Goal: Transaction & Acquisition: Purchase product/service

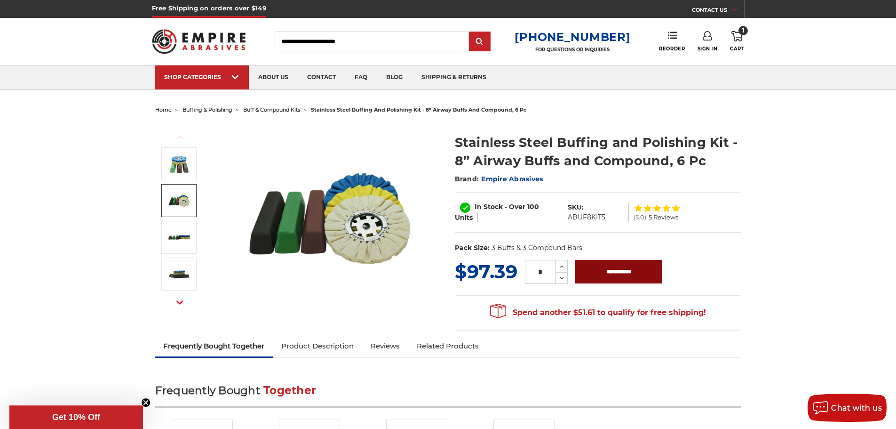
click at [615, 267] on input "**********" at bounding box center [619, 272] width 87 height 24
type input "**********"
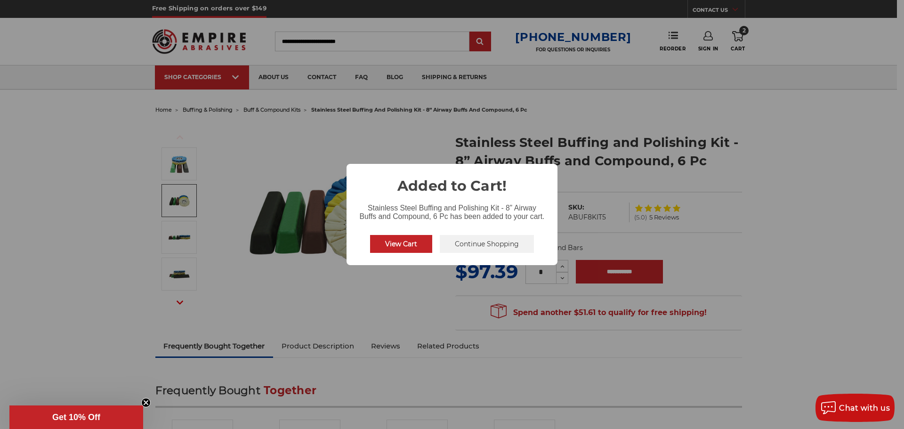
click at [411, 242] on button "View Cart" at bounding box center [401, 244] width 62 height 18
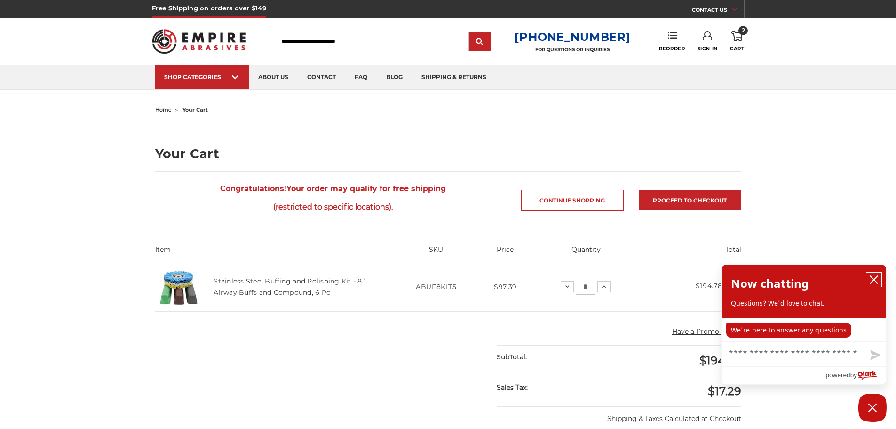
click at [872, 277] on icon "close chatbox" at bounding box center [874, 279] width 9 height 9
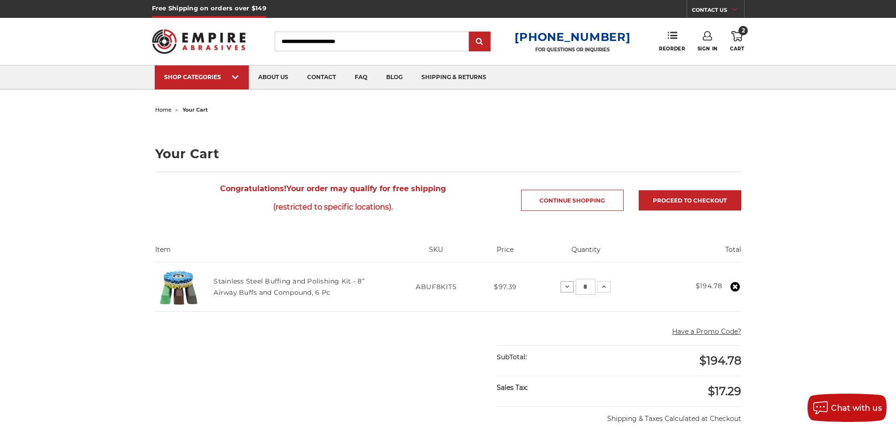
click at [569, 285] on icon at bounding box center [568, 287] width 8 height 8
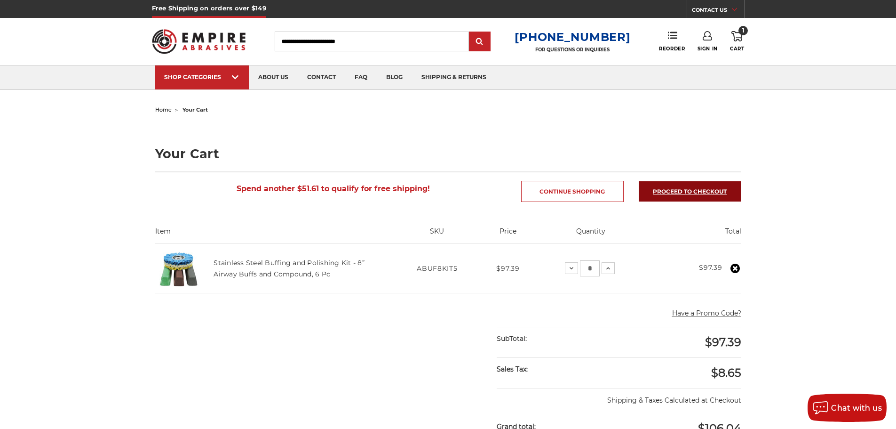
click at [671, 192] on link "Proceed to checkout" at bounding box center [690, 191] width 103 height 20
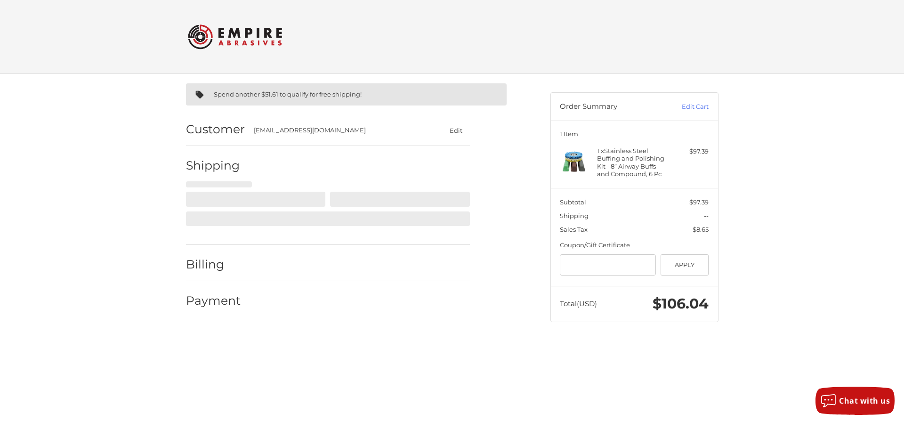
select select "**"
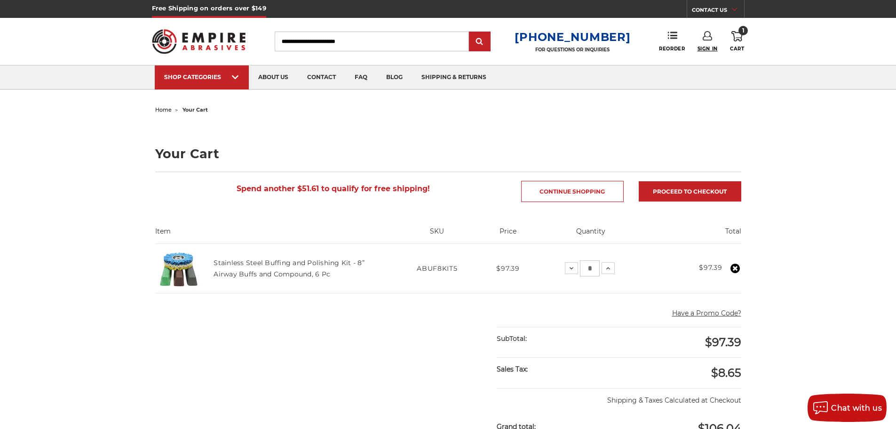
click at [704, 48] on span "Sign In" at bounding box center [708, 49] width 20 height 6
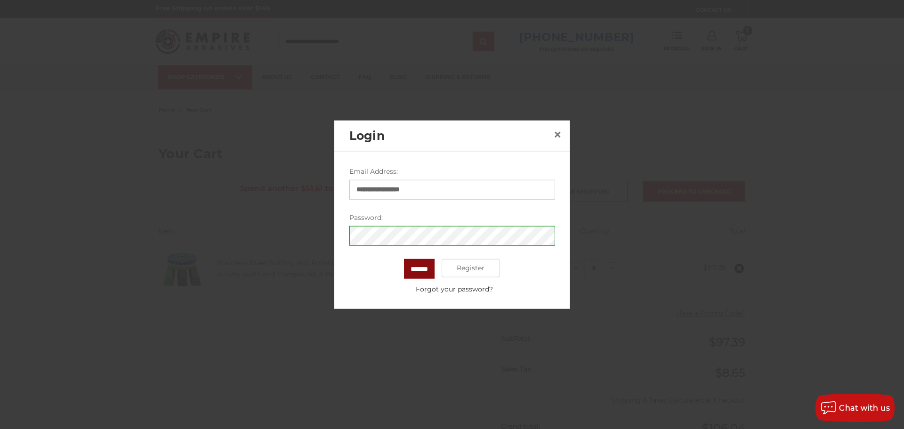
click at [424, 266] on input "*******" at bounding box center [419, 268] width 31 height 20
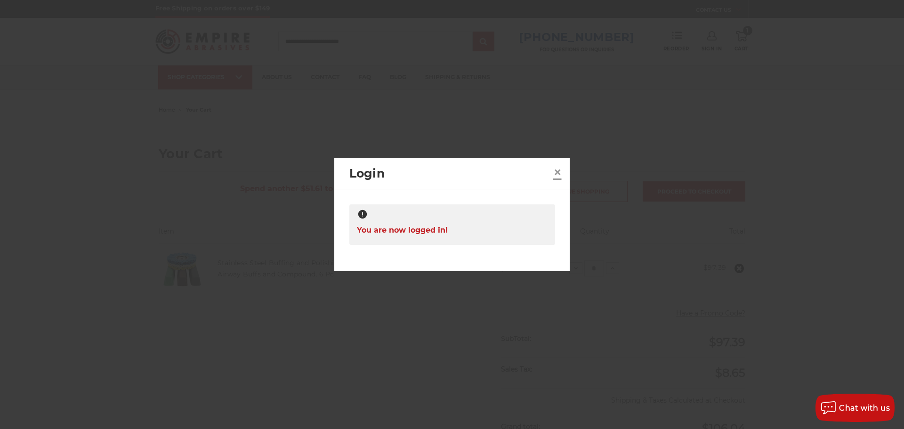
click at [557, 168] on span "×" at bounding box center [557, 172] width 8 height 18
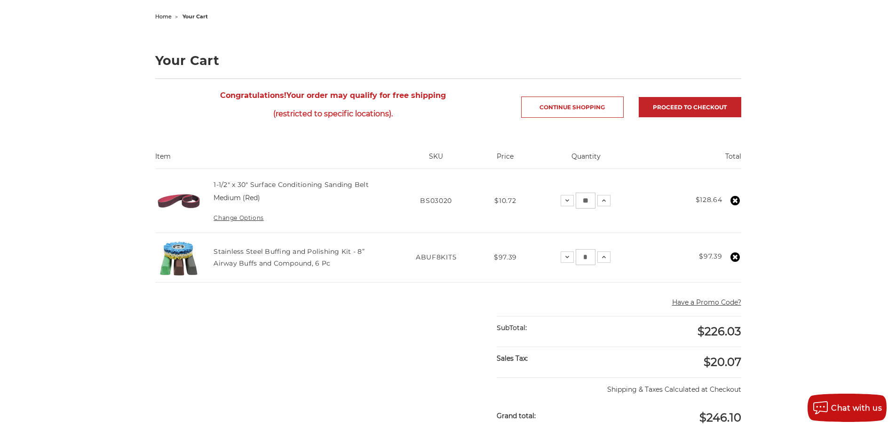
scroll to position [94, 0]
click at [735, 199] on icon at bounding box center [735, 199] width 9 height 9
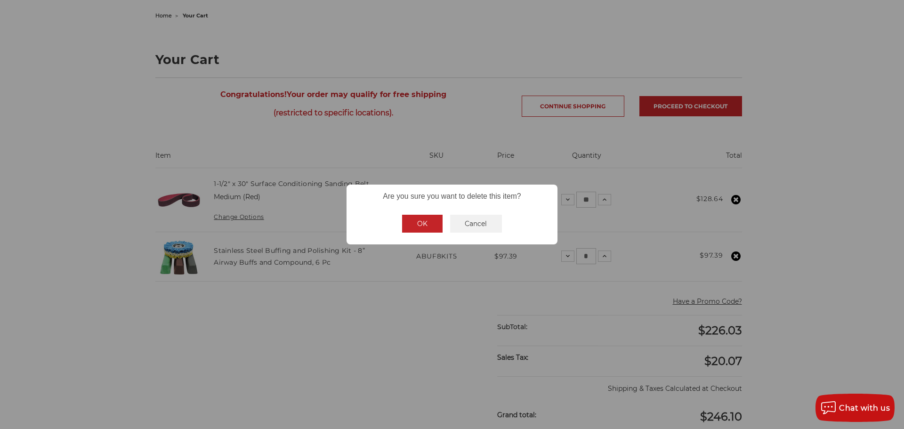
click at [435, 221] on button "OK" at bounding box center [422, 224] width 40 height 18
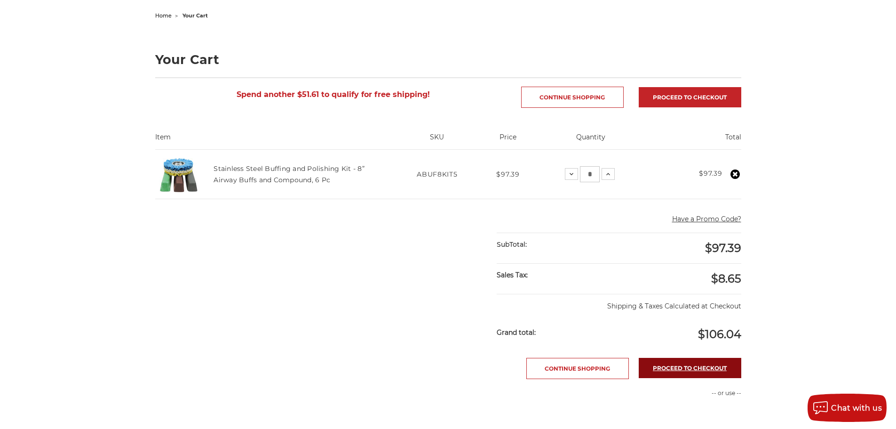
click at [663, 366] on link "Proceed to checkout" at bounding box center [690, 368] width 103 height 20
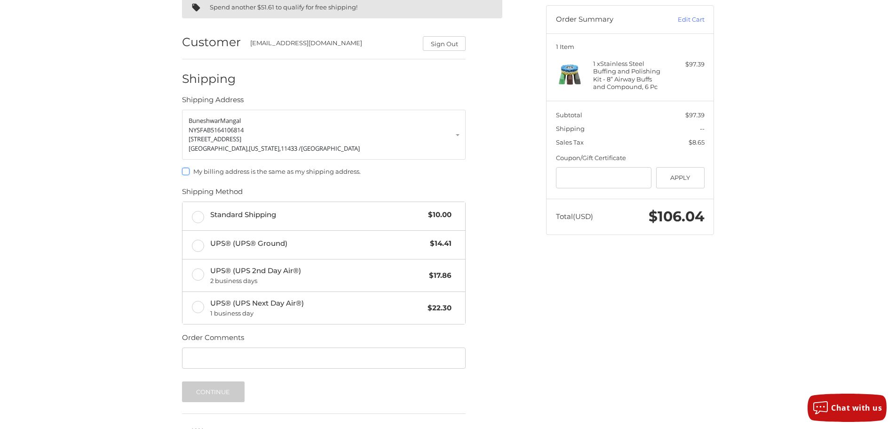
scroll to position [94, 0]
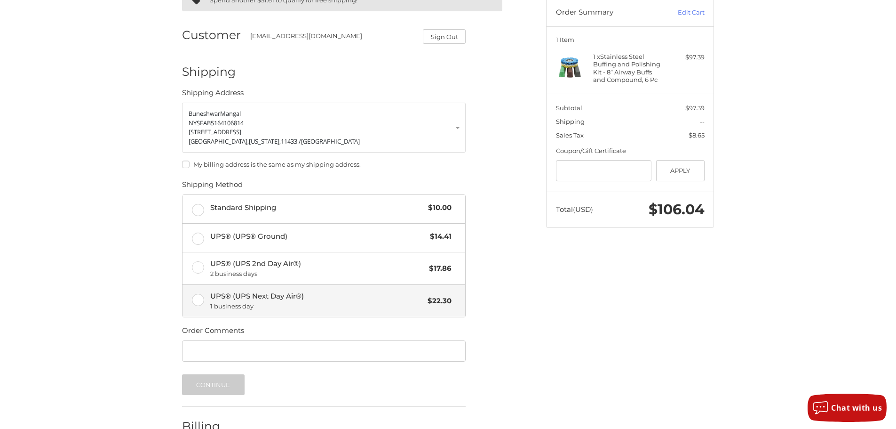
click at [199, 301] on label "UPS® (UPS Next Day Air®) 1 business day $22.30" at bounding box center [324, 301] width 283 height 32
click at [221, 389] on button "Continue" at bounding box center [213, 384] width 63 height 21
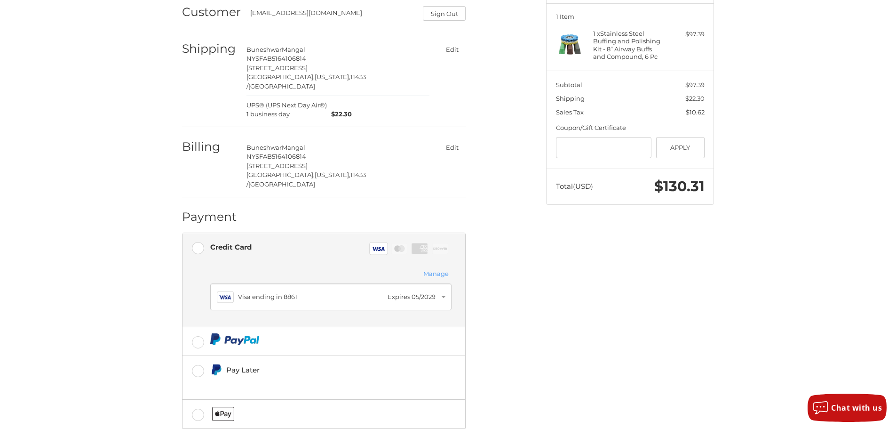
scroll to position [141, 0]
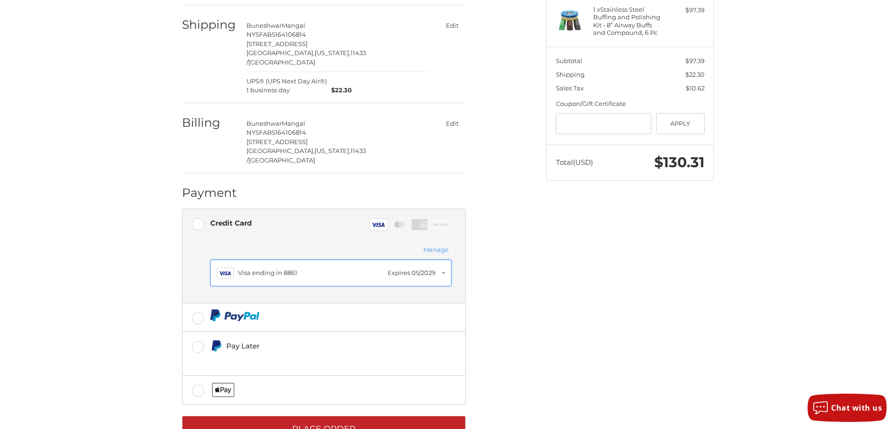
click at [280, 268] on div "Visa ending in 8861" at bounding box center [310, 272] width 145 height 9
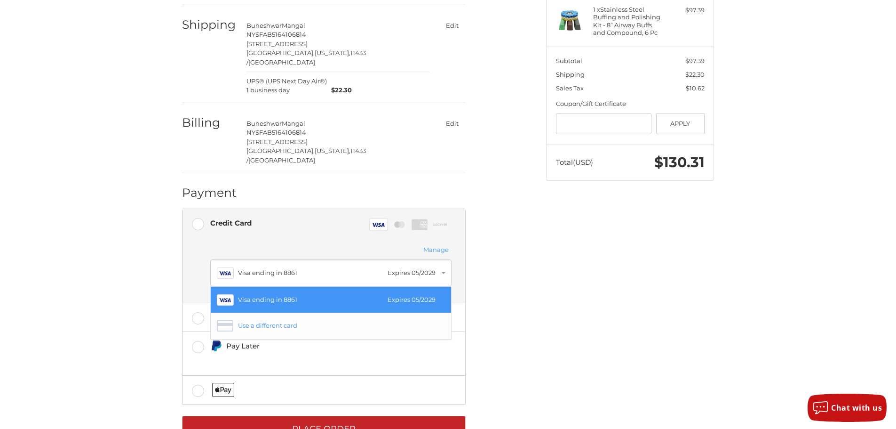
click at [293, 321] on div "Use a different card" at bounding box center [339, 325] width 202 height 9
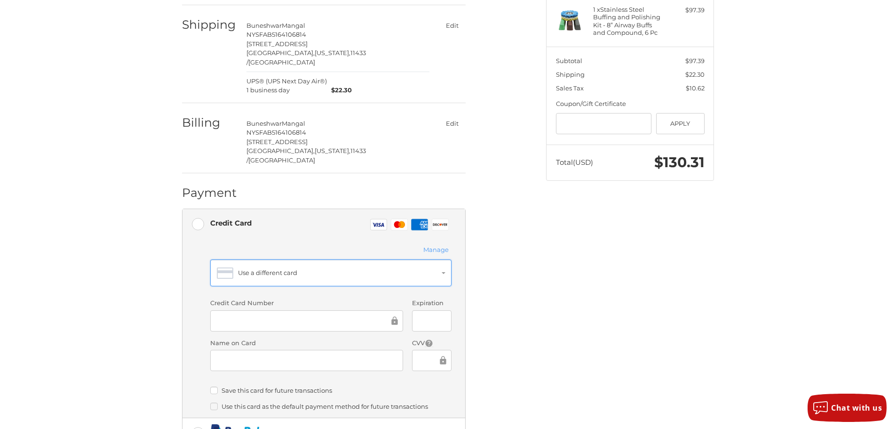
click at [311, 268] on div "Use a different card" at bounding box center [339, 272] width 202 height 9
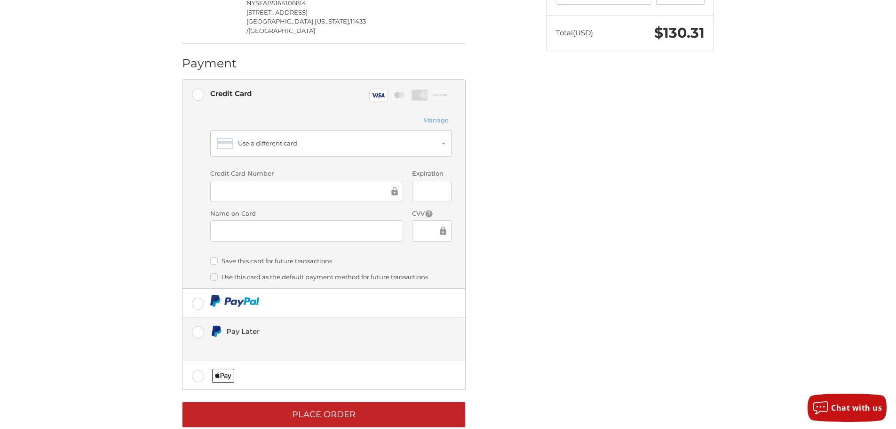
scroll to position [272, 0]
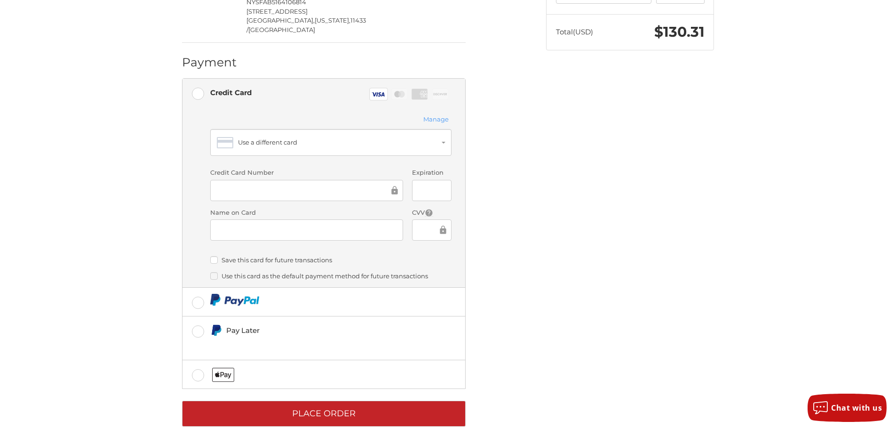
click at [430, 256] on label "Save this card for future transactions" at bounding box center [330, 260] width 241 height 8
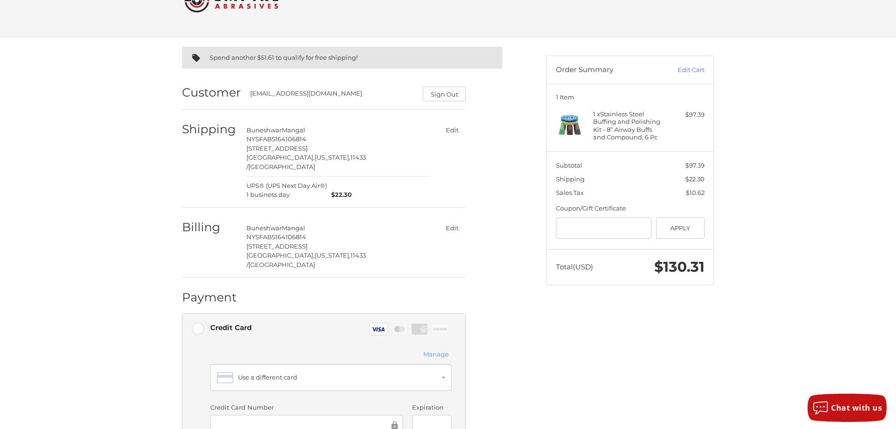
scroll to position [36, 0]
click at [451, 222] on button "Edit" at bounding box center [452, 229] width 27 height 14
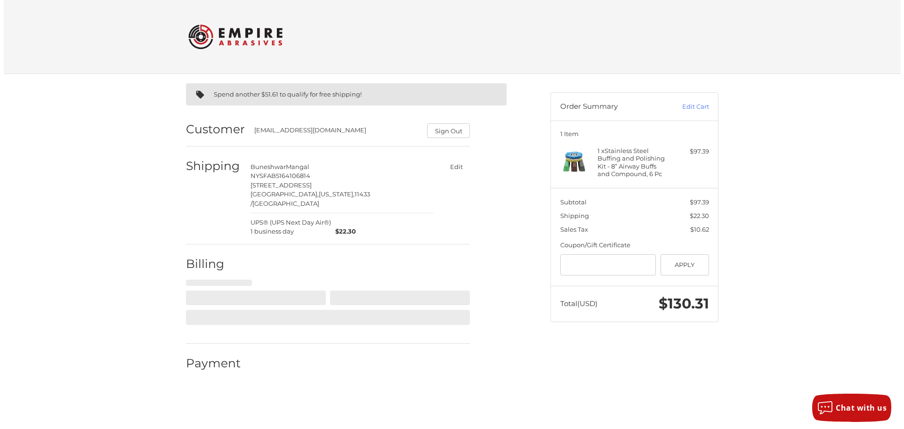
scroll to position [0, 0]
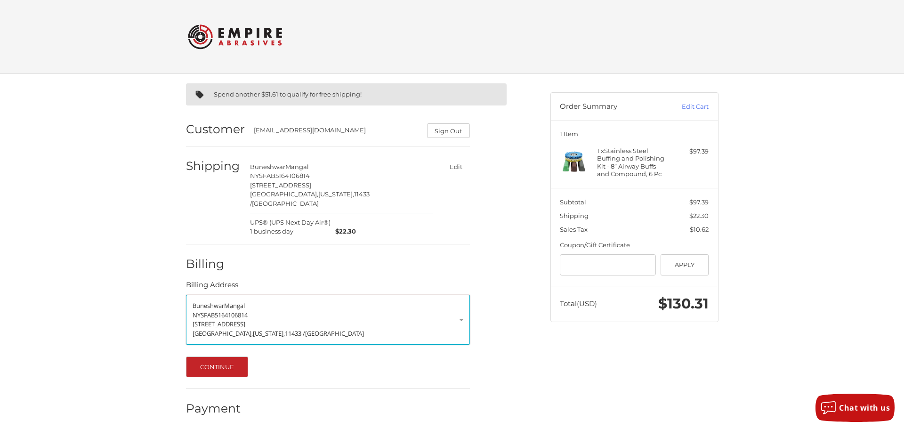
click at [458, 320] on p "180-11 93rd Ave" at bounding box center [327, 324] width 271 height 9
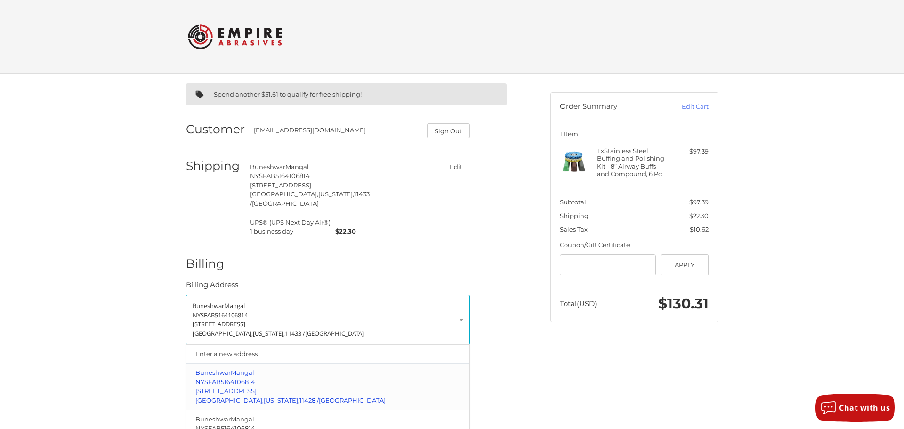
click at [252, 368] on span "Mangal" at bounding box center [243, 372] width 24 height 8
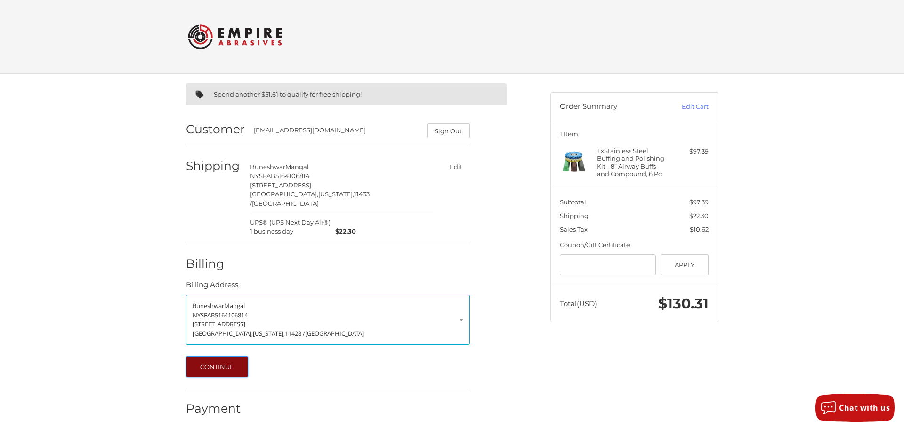
click at [235, 359] on button "Continue" at bounding box center [217, 366] width 63 height 21
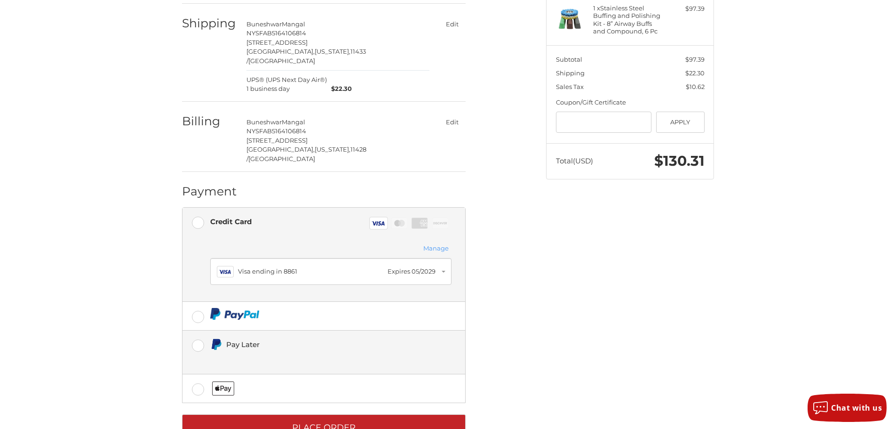
scroll to position [156, 0]
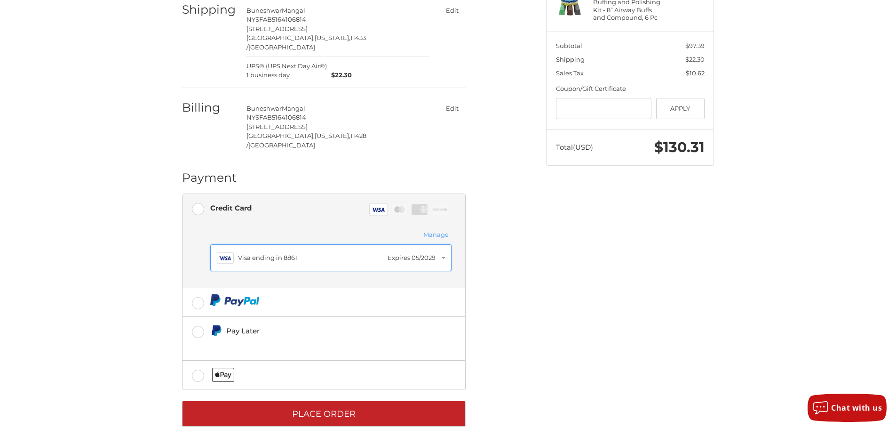
click at [441, 249] on div "Visa Visa ending in 8861 Expires 05/2029" at bounding box center [331, 257] width 228 height 17
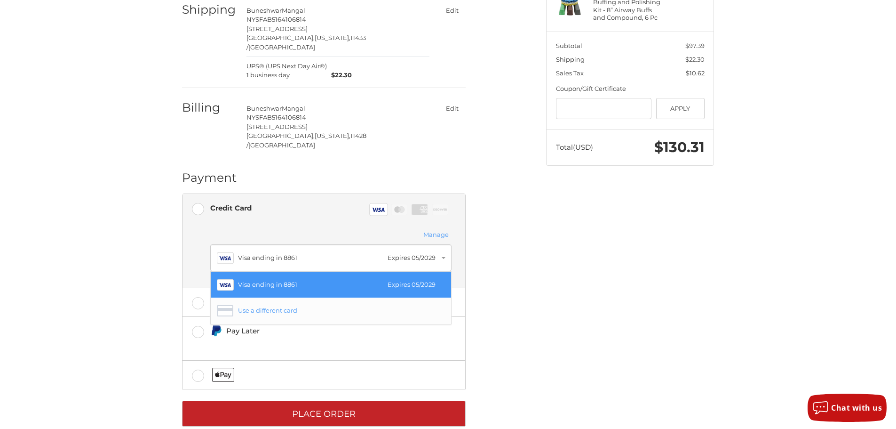
click at [297, 306] on div "Use a different card" at bounding box center [339, 310] width 202 height 9
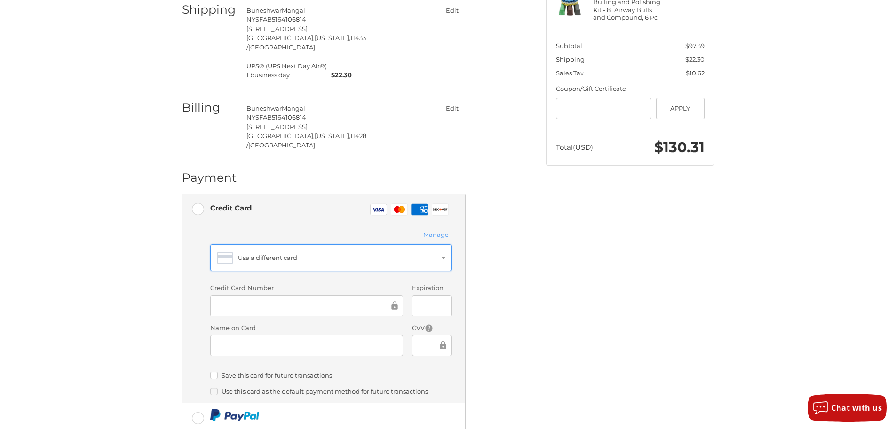
click at [275, 253] on div "Use a different card" at bounding box center [339, 257] width 202 height 9
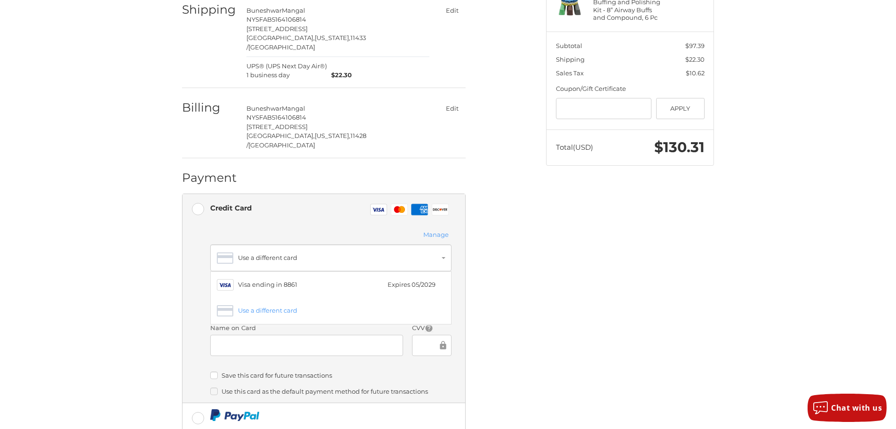
click at [458, 280] on li "Credit Card Visa Master Amex Discover Stored credit cards Manage Use a differen…" at bounding box center [324, 298] width 283 height 209
click at [418, 335] on div at bounding box center [431, 345] width 39 height 21
click at [456, 357] on li "Credit Card Visa Master Amex Discover Stored credit cards Manage Use a differen…" at bounding box center [324, 298] width 283 height 209
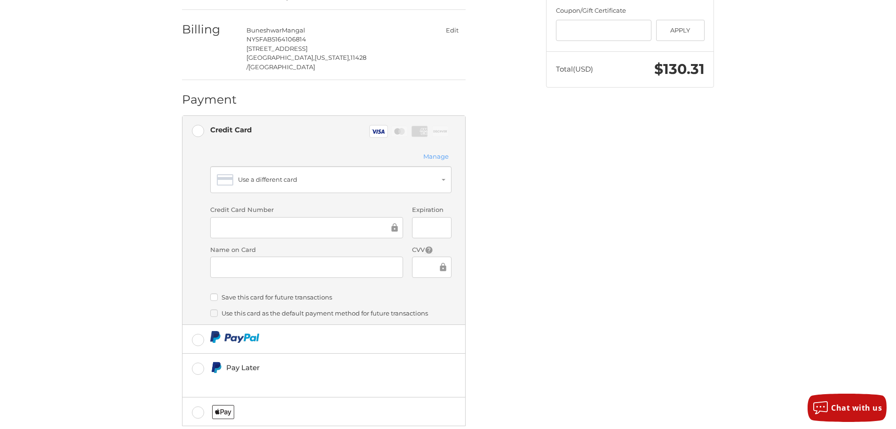
scroll to position [272, 0]
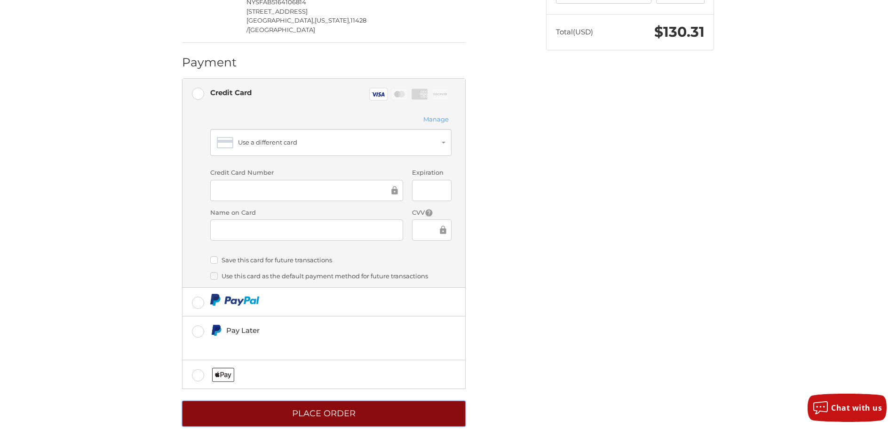
click at [390, 400] on button "Place Order" at bounding box center [324, 413] width 284 height 26
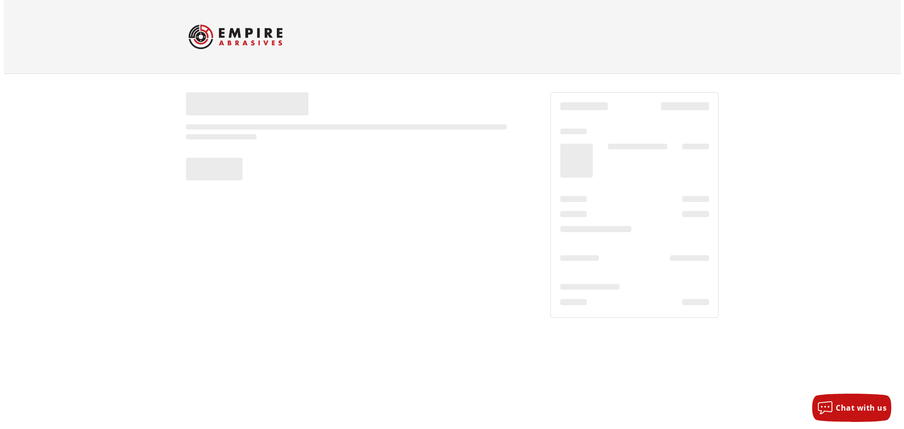
scroll to position [0, 0]
